Goal: Task Accomplishment & Management: Manage account settings

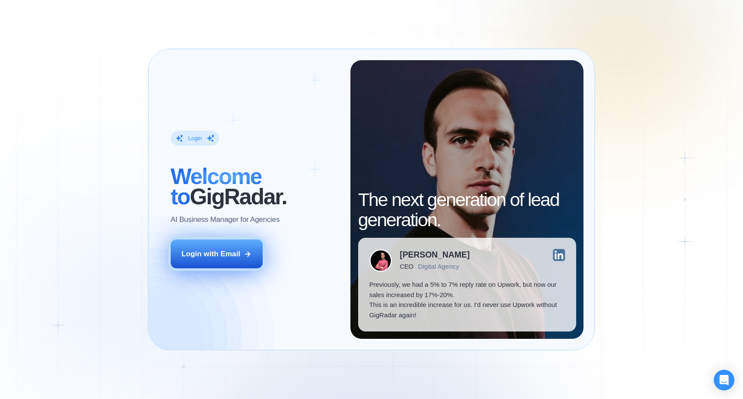
click at [195, 261] on button "Login with Email" at bounding box center [217, 253] width 92 height 29
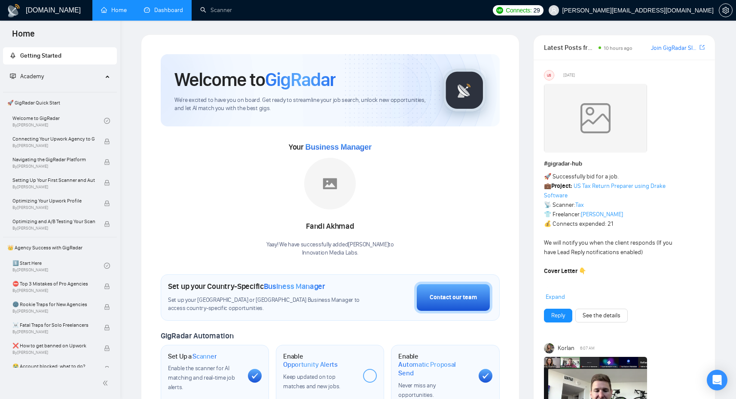
click at [158, 14] on link "Dashboard" at bounding box center [163, 9] width 39 height 7
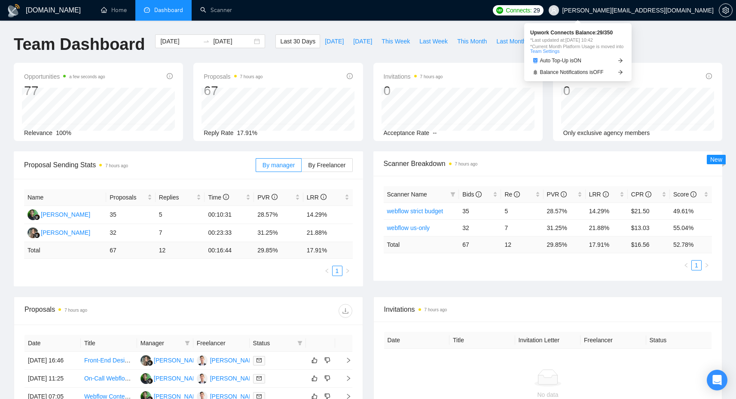
click at [532, 13] on span "Connects:" at bounding box center [519, 10] width 26 height 9
click at [637, 32] on div "GigRadar.io Home Dashboard Scanner Connects: 29 kevin@innovationmedialabs.com T…" at bounding box center [368, 318] width 736 height 636
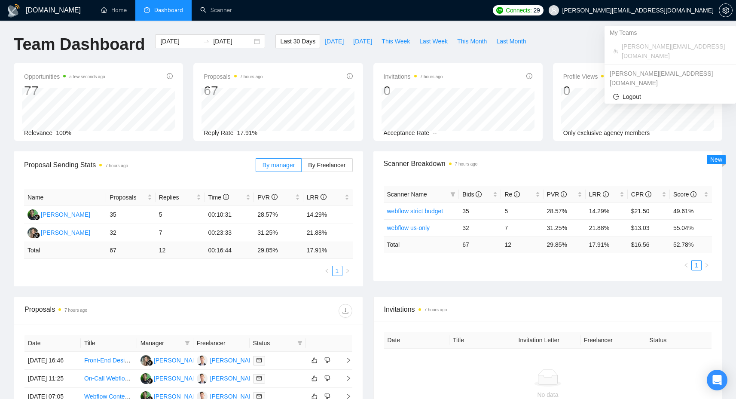
click at [711, 10] on span "kevin@innovationmedialabs.com" at bounding box center [638, 10] width 151 height 0
click at [644, 92] on span "Logout" at bounding box center [670, 96] width 114 height 9
